Goal: Find specific page/section: Find specific page/section

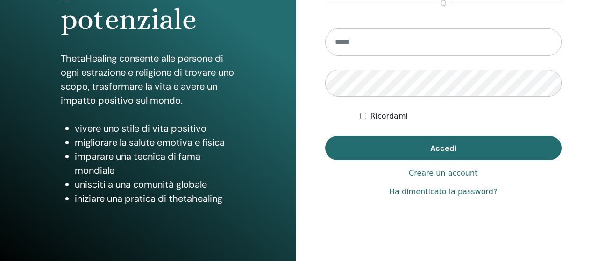
scroll to position [187, 0]
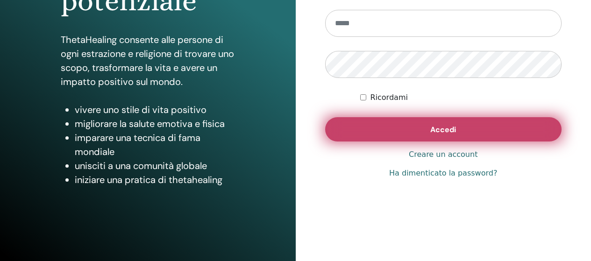
type input "**********"
click at [379, 130] on button "Accedi" at bounding box center [443, 129] width 237 height 24
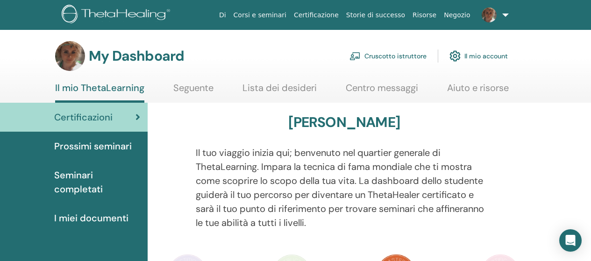
scroll to position [47, 0]
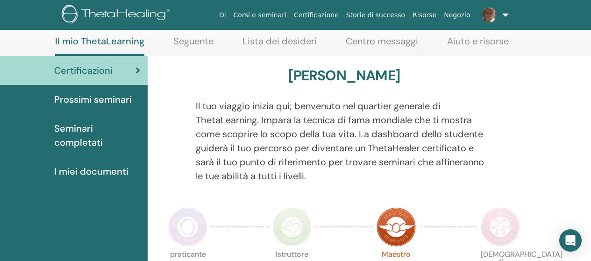
click at [74, 100] on span "Prossimi seminari" at bounding box center [93, 100] width 78 height 14
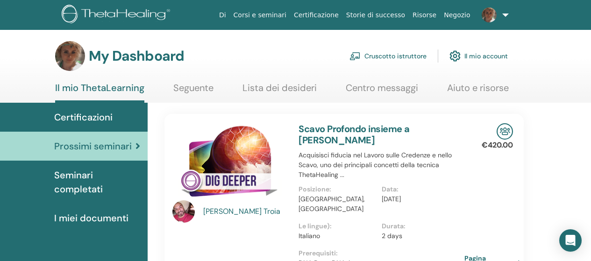
click at [397, 55] on link "Cruscotto istruttore" at bounding box center [387, 56] width 77 height 21
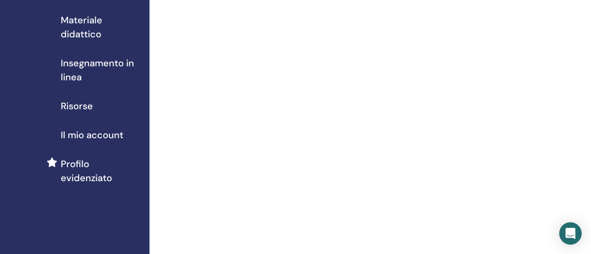
scroll to position [47, 0]
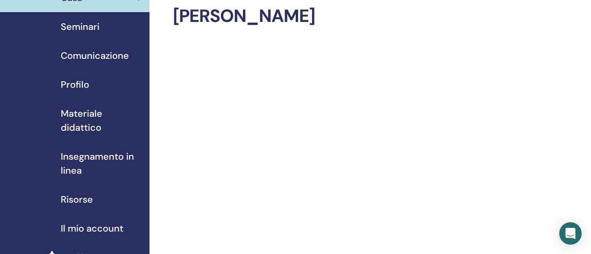
click at [96, 29] on span "Seminari" at bounding box center [80, 27] width 39 height 14
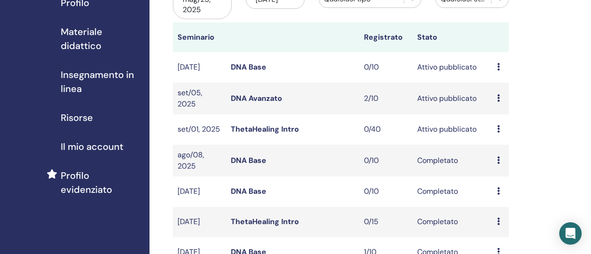
scroll to position [140, 0]
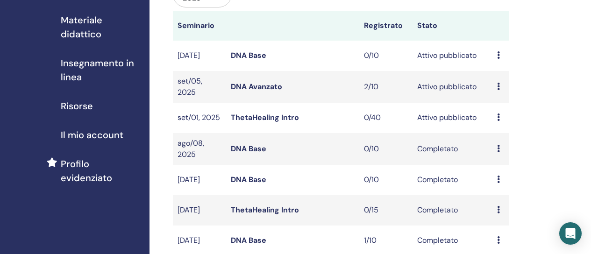
click at [197, 114] on td "set/01, 2025" at bounding box center [199, 118] width 53 height 30
click at [249, 114] on link "ThetaHealing Intro" at bounding box center [265, 118] width 68 height 10
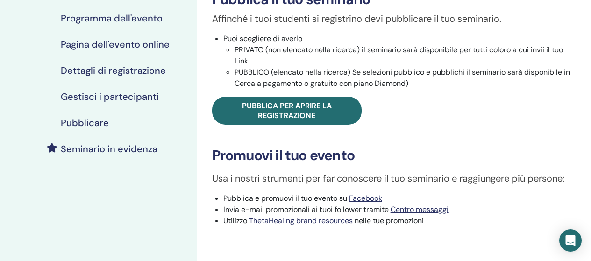
scroll to position [146, 0]
